Goal: Task Accomplishment & Management: Manage account settings

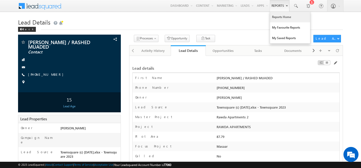
click at [278, 15] on link "Reports Home" at bounding box center [290, 17] width 40 height 11
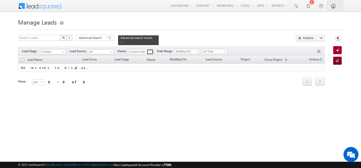
click at [151, 50] on span at bounding box center [151, 52] width 4 height 4
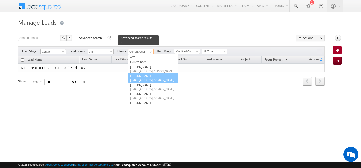
click at [150, 75] on link "[PERSON_NAME] [PERSON_NAME][EMAIL_ADDRESS][DOMAIN_NAME]" at bounding box center [153, 78] width 50 height 10
type input "[PERSON_NAME]"
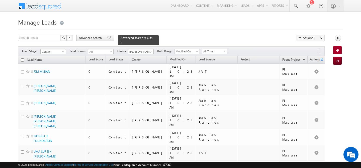
click at [94, 38] on span "Advanced Search" at bounding box center [91, 38] width 24 height 5
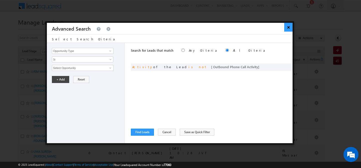
click at [289, 27] on button "×" at bounding box center [289, 27] width 8 height 9
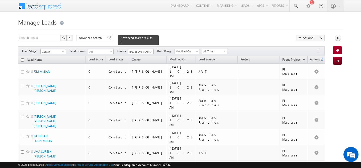
click at [22, 58] on input "checkbox" at bounding box center [22, 59] width 3 height 3
checkbox input "true"
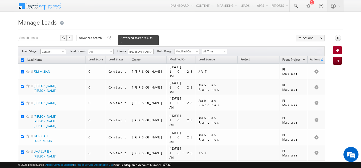
checkbox input "true"
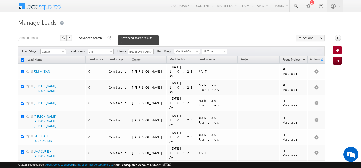
checkbox input "true"
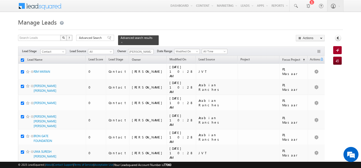
checkbox input "true"
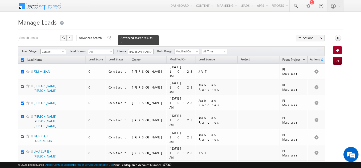
checkbox input "true"
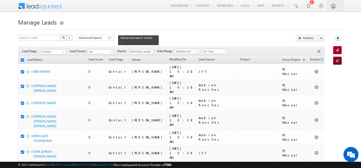
checkbox input "true"
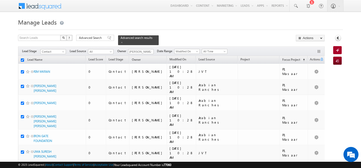
checkbox input "true"
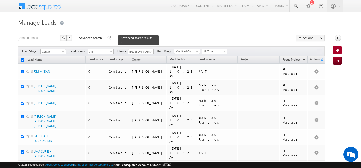
checkbox input "true"
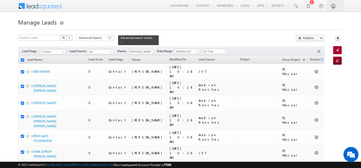
checkbox input "true"
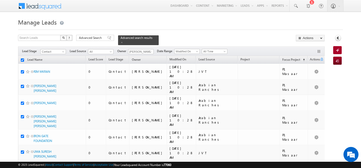
checkbox input "true"
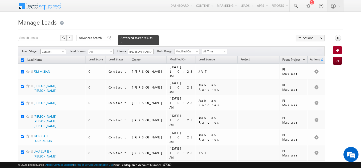
checkbox input "true"
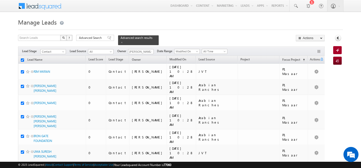
checkbox input "true"
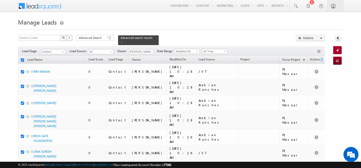
checkbox input "true"
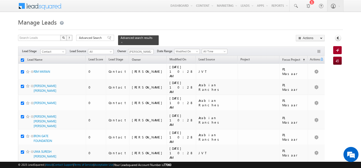
checkbox input "true"
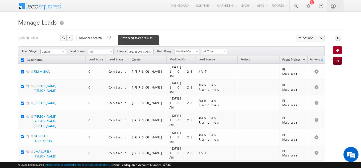
checkbox input "true"
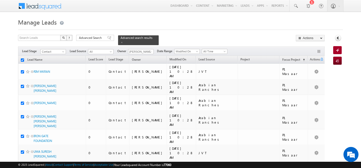
checkbox input "true"
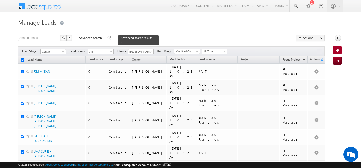
checkbox input "true"
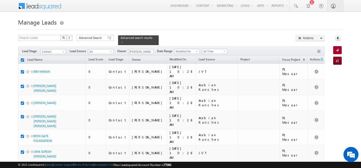
checkbox input "true"
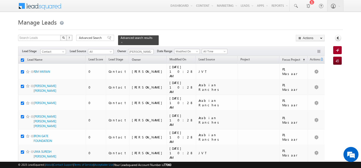
checkbox input "true"
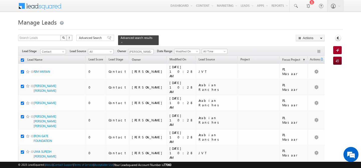
checkbox input "true"
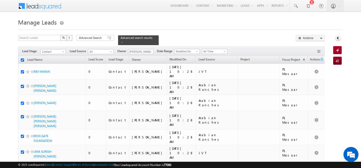
checkbox input "true"
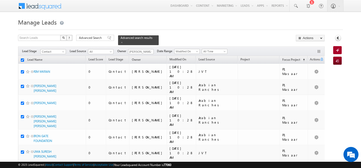
checkbox input "true"
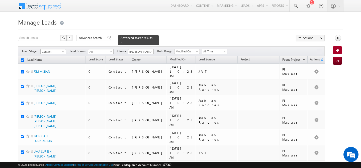
checkbox input "true"
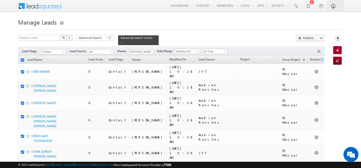
checkbox input "true"
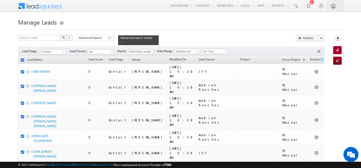
checkbox input "true"
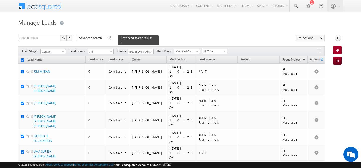
checkbox input "true"
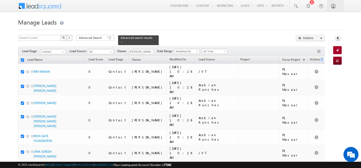
checkbox input "true"
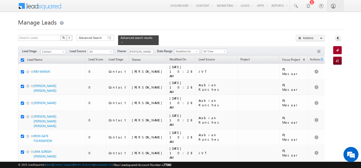
checkbox input "true"
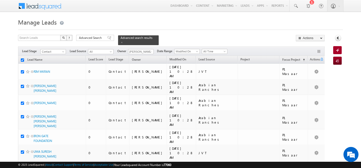
checkbox input "true"
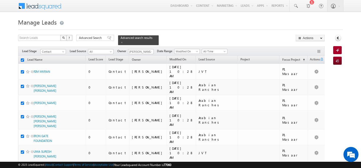
checkbox input "true"
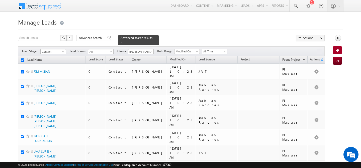
checkbox input "true"
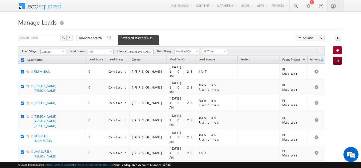
checkbox input "true"
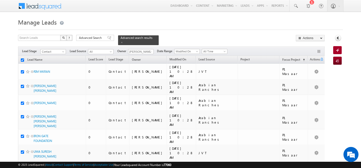
checkbox input "true"
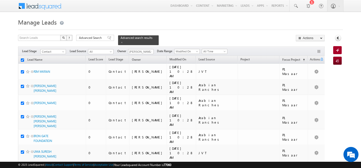
checkbox input "true"
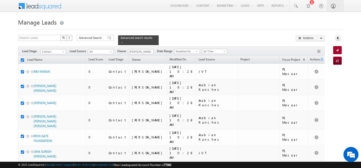
checkbox input "true"
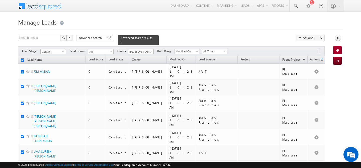
checkbox input "true"
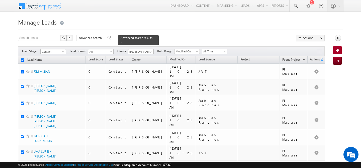
checkbox input "true"
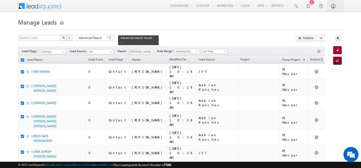
checkbox input "true"
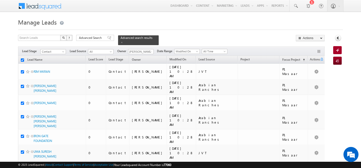
checkbox input "true"
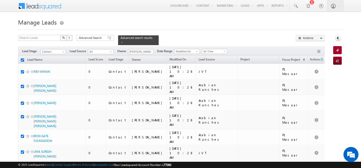
checkbox input "true"
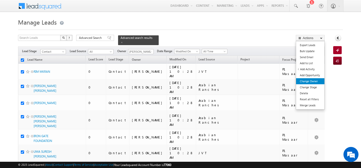
click at [313, 81] on link "Change Owner" at bounding box center [310, 81] width 28 height 6
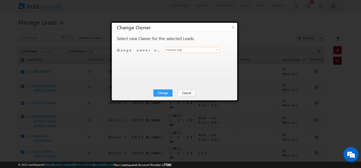
click at [192, 50] on input "hemant yogi" at bounding box center [193, 50] width 54 height 6
click at [190, 58] on span "gurpreet.singh@indglobal.ae" at bounding box center [190, 60] width 45 height 4
click at [164, 95] on button "Change" at bounding box center [163, 93] width 19 height 7
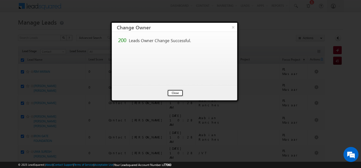
click at [172, 96] on button "Close" at bounding box center [175, 93] width 16 height 7
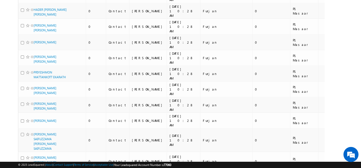
scroll to position [2597, 0]
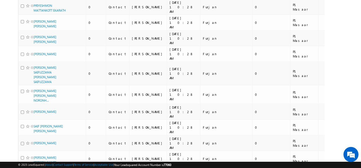
click at [35, 157] on li "100" at bounding box center [35, 159] width 12 height 5
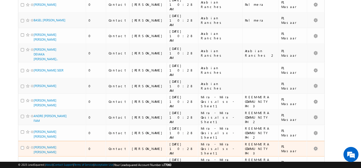
scroll to position [0, 0]
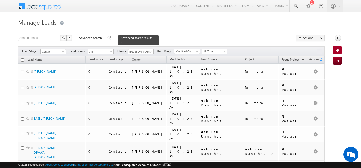
click at [24, 58] on input "checkbox" at bounding box center [22, 59] width 3 height 3
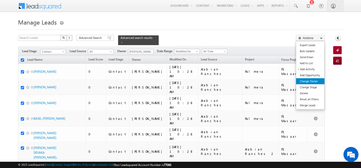
click at [314, 80] on link "Change Owner" at bounding box center [310, 81] width 28 height 6
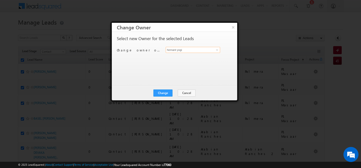
click at [192, 52] on input "hemant yogi" at bounding box center [193, 50] width 54 height 6
click at [201, 56] on link "harpreet hundal harpreet.hundal@indglobal.ae" at bounding box center [193, 58] width 54 height 10
click at [163, 92] on button "Change" at bounding box center [163, 93] width 19 height 7
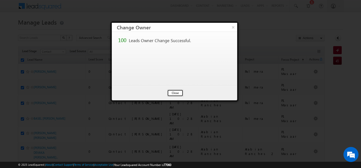
click at [168, 93] on button "Close" at bounding box center [175, 93] width 16 height 7
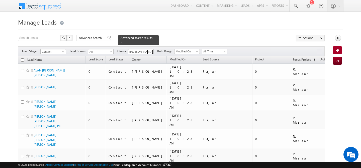
click at [151, 50] on span at bounding box center [151, 52] width 4 height 4
click at [157, 59] on span "faisal.khan@indglobal.ae" at bounding box center [152, 61] width 45 height 4
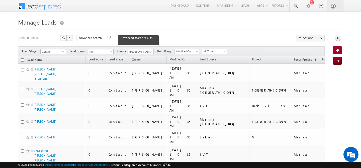
click at [22, 58] on input "checkbox" at bounding box center [22, 59] width 3 height 3
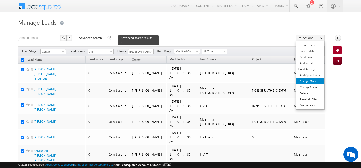
click at [314, 82] on link "Change Owner" at bounding box center [310, 81] width 28 height 6
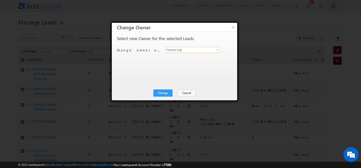
click at [211, 53] on input "hemant yogi" at bounding box center [193, 50] width 54 height 6
click at [215, 54] on link "Faisal Khan faisal.khan@indglobal.ae" at bounding box center [193, 58] width 54 height 10
click at [164, 93] on button "Change" at bounding box center [163, 93] width 19 height 7
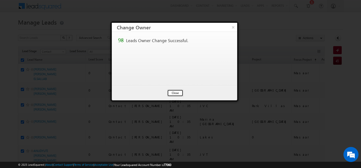
click at [174, 92] on button "Close" at bounding box center [175, 93] width 16 height 7
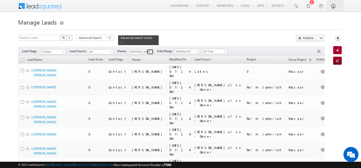
click at [150, 50] on span at bounding box center [151, 52] width 4 height 4
click at [147, 54] on link "shaila shree shaila.shree@indglobal.ae" at bounding box center [153, 59] width 50 height 10
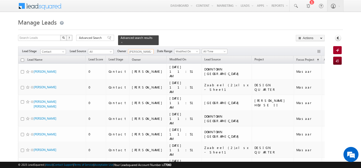
click at [22, 58] on input "checkbox" at bounding box center [22, 59] width 3 height 3
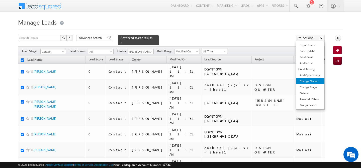
click at [315, 81] on link "Change Owner" at bounding box center [310, 81] width 28 height 6
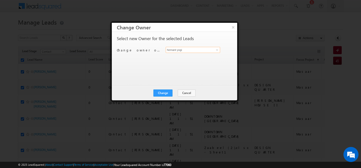
click at [183, 50] on input "hemant yogi" at bounding box center [193, 50] width 54 height 6
click at [183, 57] on link "shaila shree shaila.shree@indglobal.ae" at bounding box center [193, 58] width 54 height 10
click at [164, 96] on button "Change" at bounding box center [163, 93] width 19 height 7
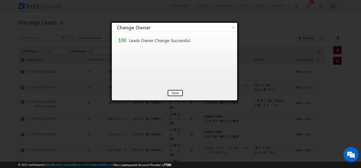
click at [175, 94] on button "Close" at bounding box center [175, 93] width 16 height 7
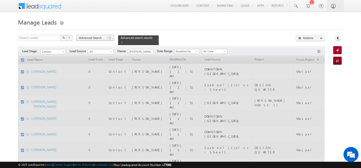
click at [97, 39] on span "Advanced Search" at bounding box center [91, 38] width 24 height 5
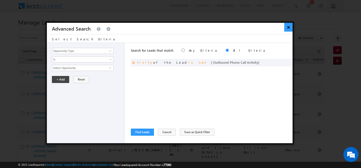
click at [290, 28] on button "×" at bounding box center [289, 27] width 8 height 9
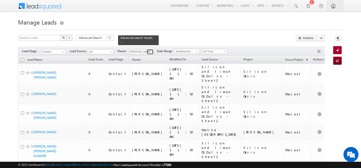
click at [152, 50] on span at bounding box center [151, 52] width 4 height 4
click at [155, 54] on link "Akash Sinha akash.sinha@indglobal.ae" at bounding box center [153, 59] width 50 height 10
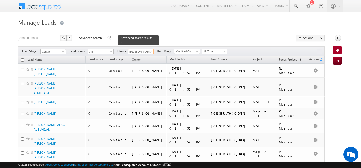
click at [21, 58] on input "checkbox" at bounding box center [22, 59] width 3 height 3
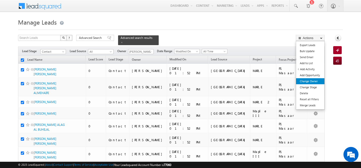
click at [308, 81] on link "Change Owner" at bounding box center [310, 81] width 28 height 6
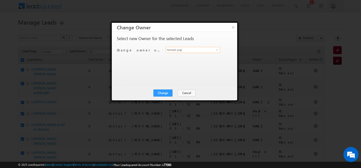
click at [206, 51] on input "hemant yogi" at bounding box center [193, 50] width 54 height 6
click at [195, 58] on span "akash.sinha@indglobal.ae" at bounding box center [190, 60] width 45 height 4
click at [161, 93] on button "Change" at bounding box center [163, 93] width 19 height 7
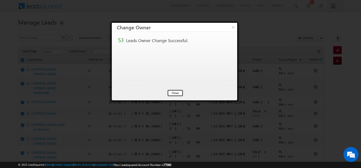
click at [177, 93] on button "Close" at bounding box center [175, 93] width 16 height 7
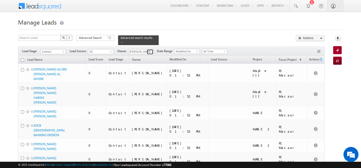
click at [151, 50] on span at bounding box center [151, 52] width 4 height 4
click at [153, 54] on link "Gurpreet Singh gurpreet.singh@indglobal.ae" at bounding box center [153, 59] width 50 height 10
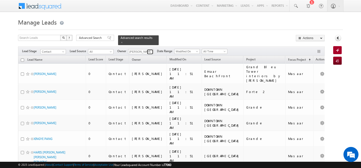
click at [151, 50] on span at bounding box center [151, 52] width 4 height 4
click at [146, 59] on span "shaila.shree@indglobal.ae" at bounding box center [152, 61] width 45 height 4
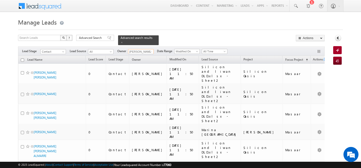
click at [23, 58] on input "checkbox" at bounding box center [22, 59] width 3 height 3
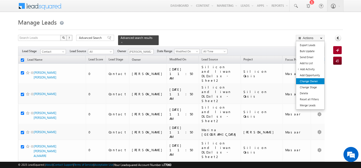
click at [318, 80] on link "Change Owner" at bounding box center [310, 81] width 28 height 6
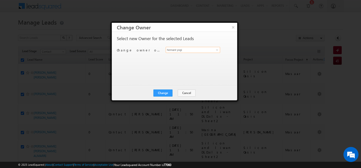
click at [185, 52] on input "hemant yogi" at bounding box center [193, 50] width 54 height 6
click at [174, 59] on span "shaila.shree@indglobal.ae" at bounding box center [190, 60] width 45 height 4
click at [163, 91] on button "Change" at bounding box center [163, 93] width 19 height 7
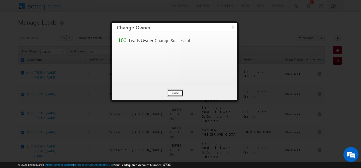
click at [175, 91] on button "Close" at bounding box center [175, 93] width 16 height 7
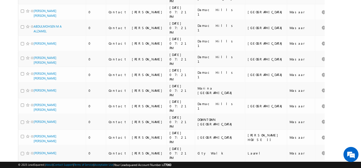
scroll to position [1225, 0]
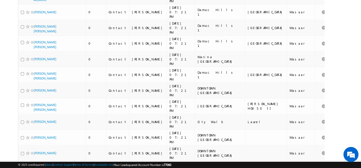
scroll to position [0, 0]
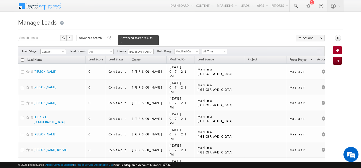
click at [23, 58] on input "checkbox" at bounding box center [22, 59] width 3 height 3
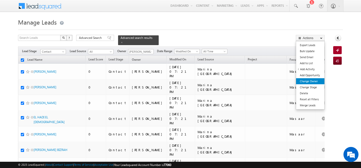
click at [309, 81] on link "Change Owner" at bounding box center [310, 81] width 28 height 6
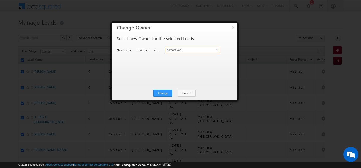
click at [175, 51] on input "hemant yogi" at bounding box center [193, 50] width 54 height 6
click at [174, 56] on link "shaila shree shaila.shree@indglobal.ae" at bounding box center [193, 58] width 54 height 10
click at [162, 93] on button "Change" at bounding box center [163, 93] width 19 height 7
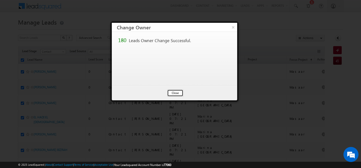
click at [173, 92] on button "Close" at bounding box center [175, 93] width 16 height 7
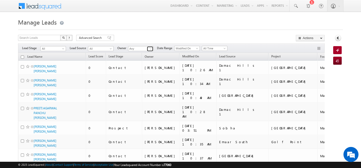
click at [150, 50] on span at bounding box center [151, 49] width 4 height 4
